Goal: Check status: Check status

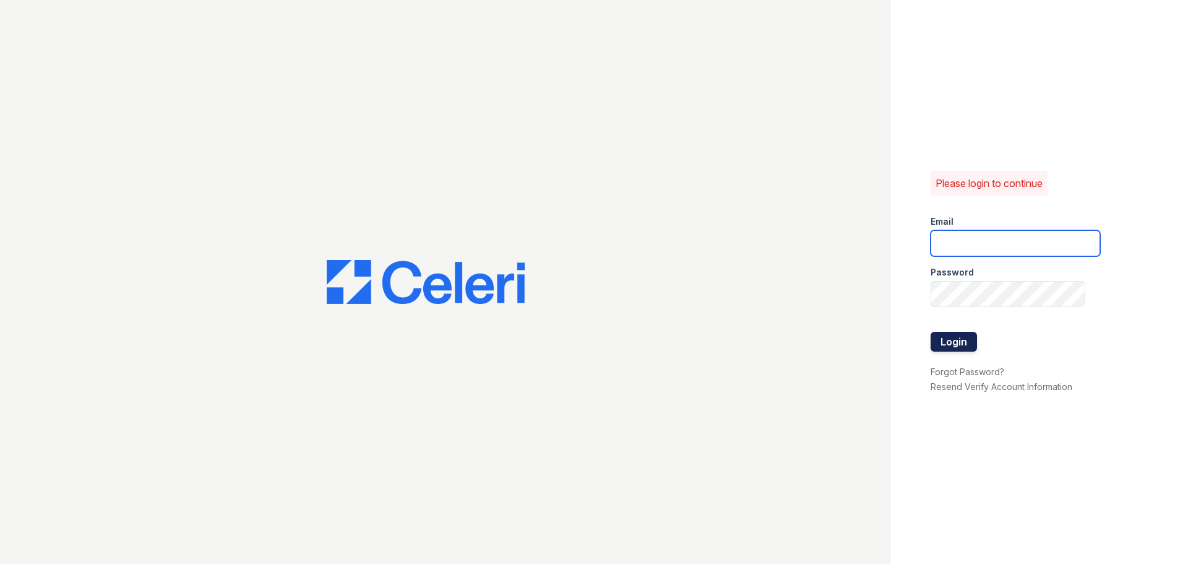
type input "[EMAIL_ADDRESS][DOMAIN_NAME]"
click at [954, 339] on button "Login" at bounding box center [953, 342] width 46 height 20
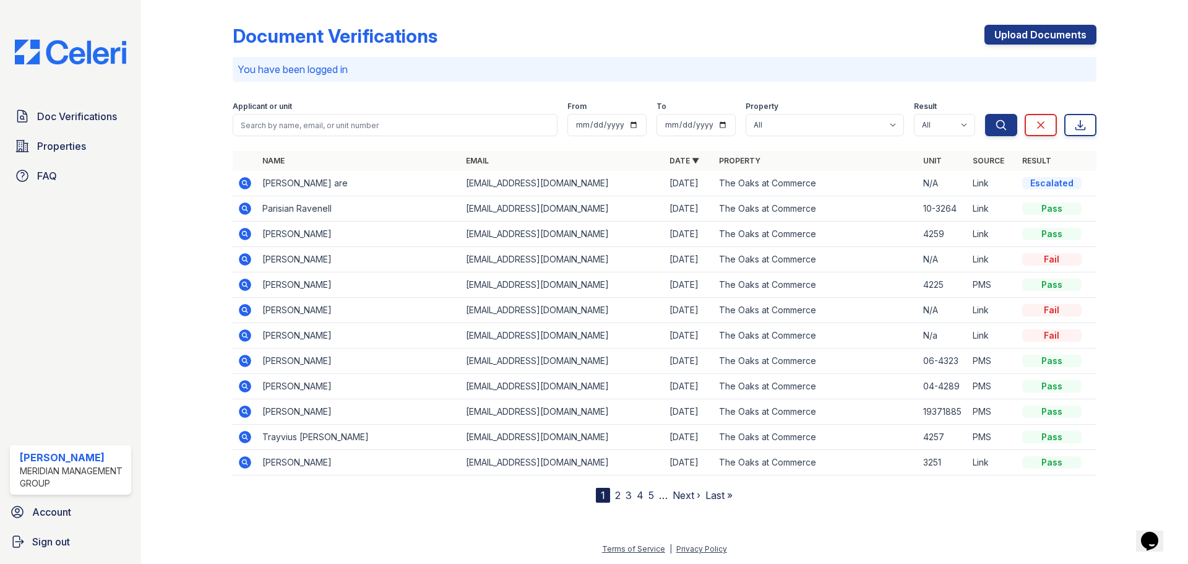
click at [241, 186] on icon at bounding box center [245, 183] width 12 height 12
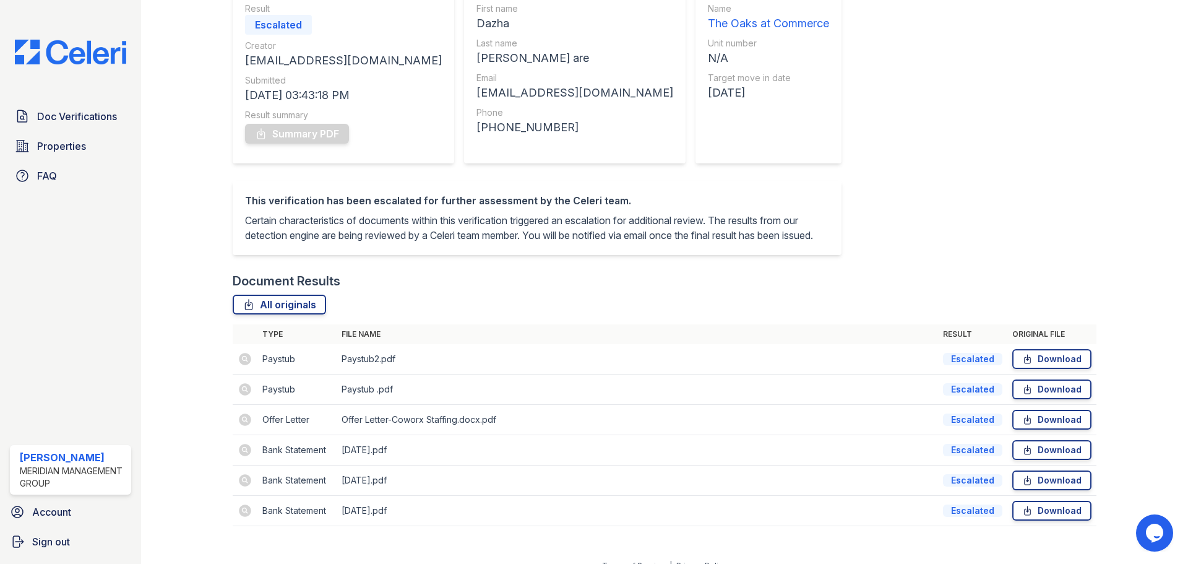
scroll to position [155, 0]
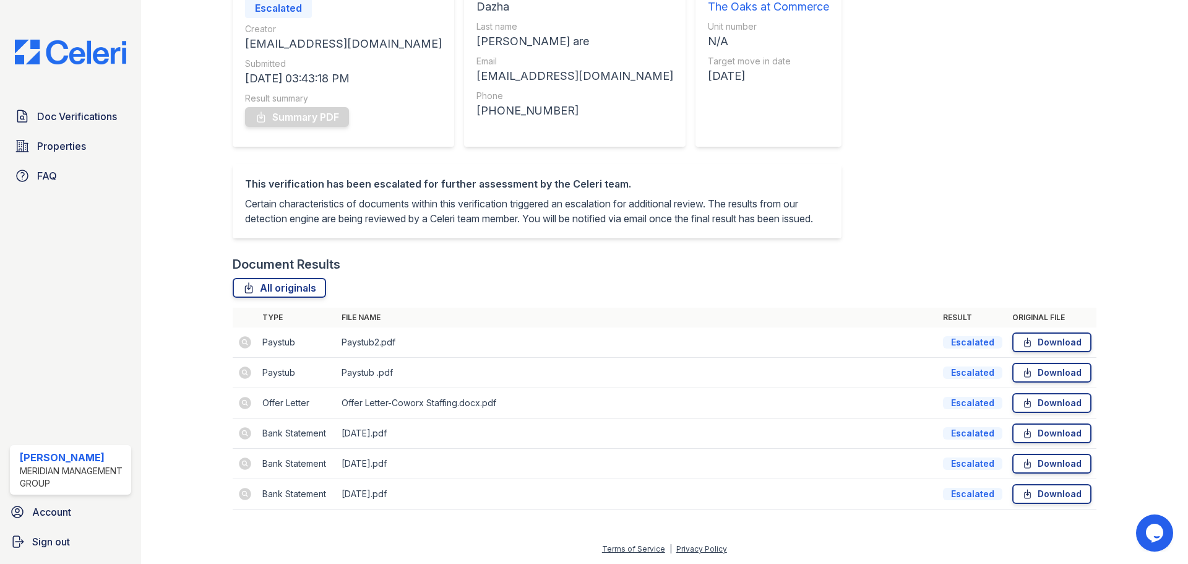
click at [248, 408] on td at bounding box center [245, 403] width 25 height 30
click at [237, 494] on td at bounding box center [245, 494] width 25 height 30
click at [238, 494] on td at bounding box center [245, 494] width 25 height 30
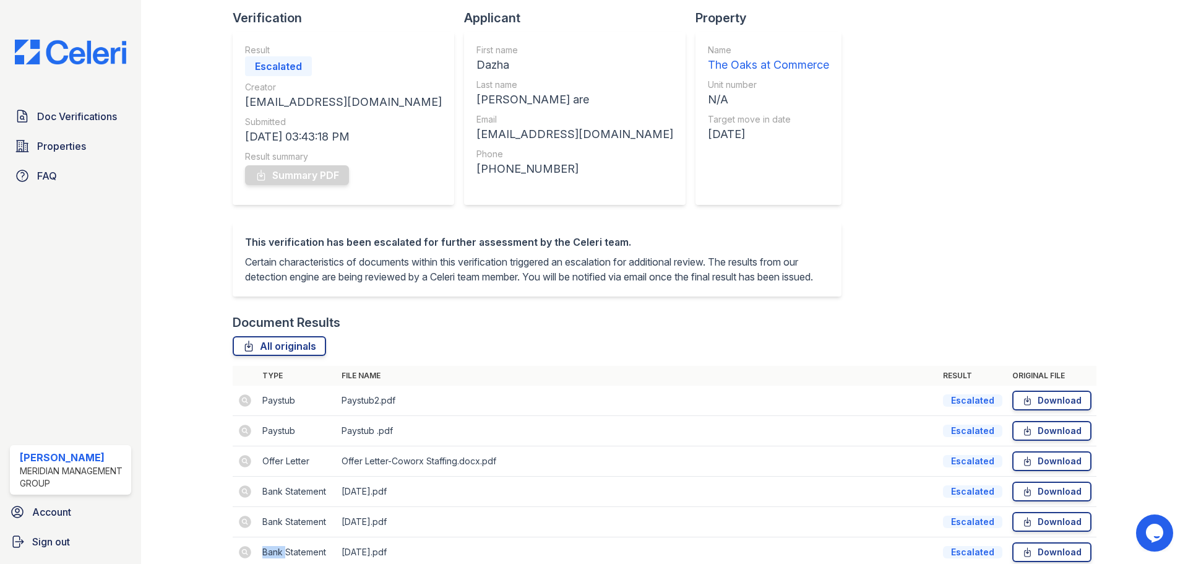
scroll to position [0, 0]
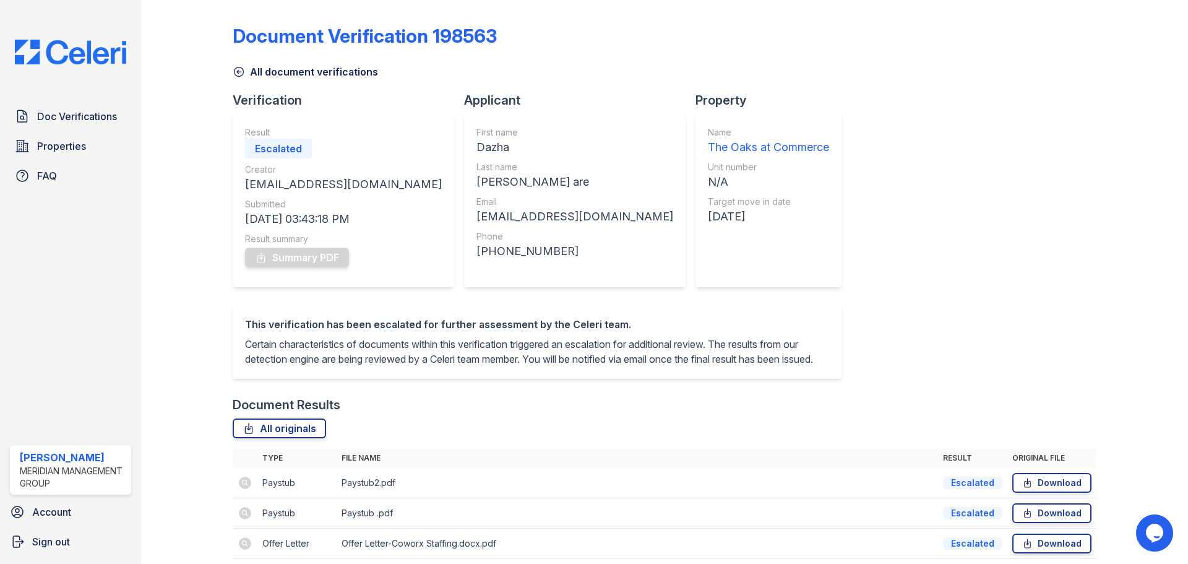
click at [274, 86] on div "Document Verification 198563 All document verifications Verification Result Esc…" at bounding box center [665, 333] width 864 height 657
click at [281, 100] on div "Verification" at bounding box center [348, 100] width 231 height 17
click at [280, 85] on div "Document Verification 198563 All document verifications Verification Result Esc…" at bounding box center [665, 333] width 864 height 657
click at [273, 71] on link "All document verifications" at bounding box center [305, 71] width 145 height 15
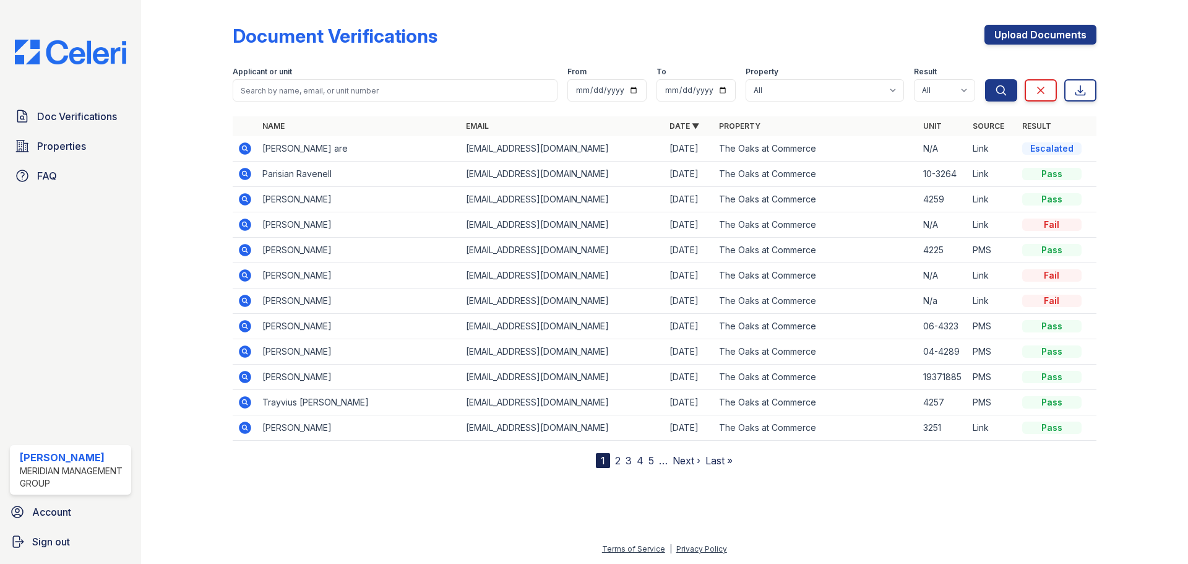
click at [245, 273] on icon at bounding box center [244, 274] width 3 height 3
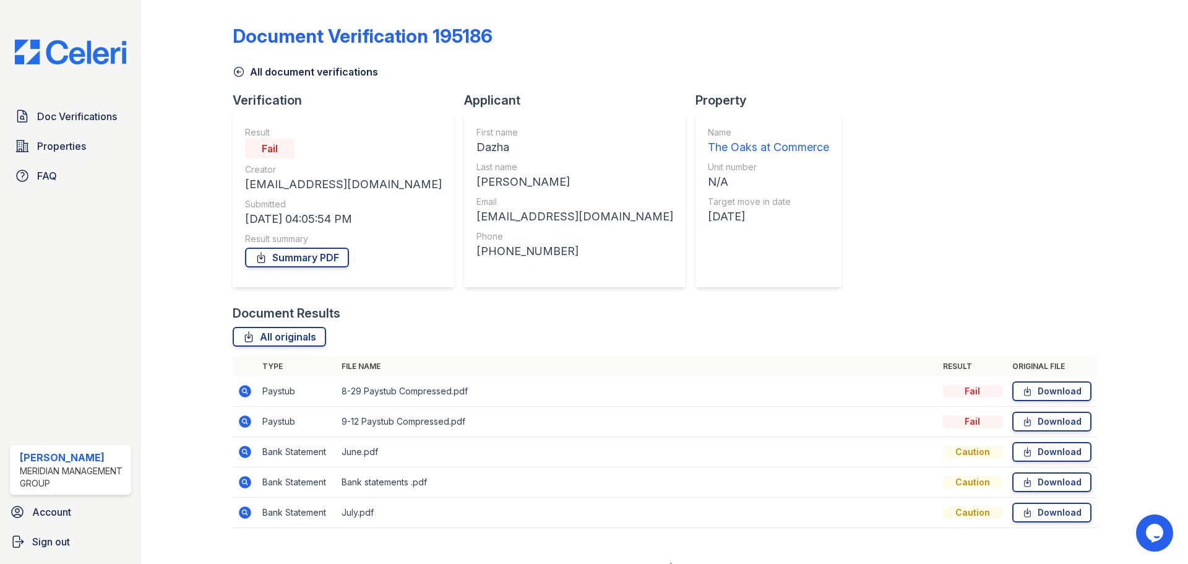
click at [249, 77] on link "All document verifications" at bounding box center [305, 71] width 145 height 15
